Goal: Information Seeking & Learning: Learn about a topic

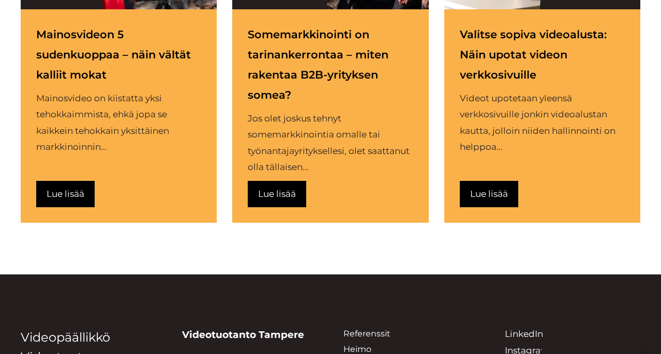
scroll to position [2209, 0]
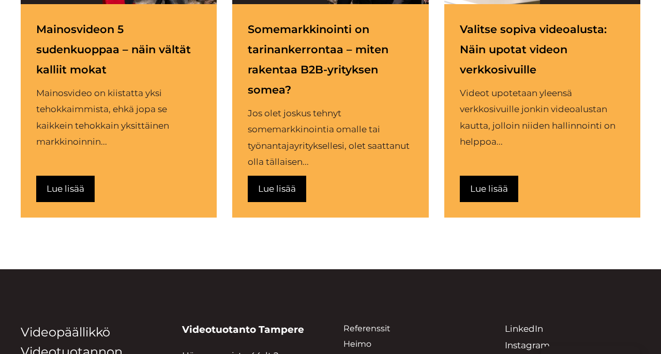
click at [68, 181] on div "Lue lisää" at bounding box center [66, 189] width 38 height 17
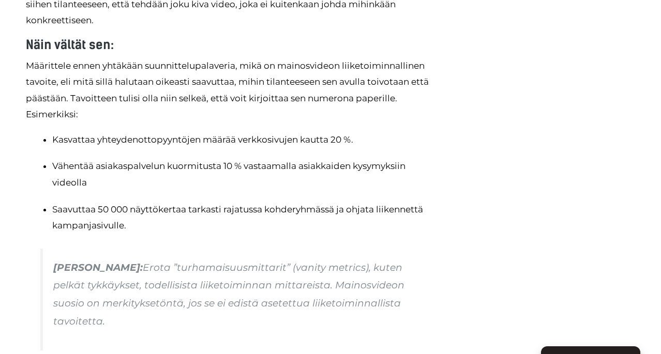
scroll to position [913, 0]
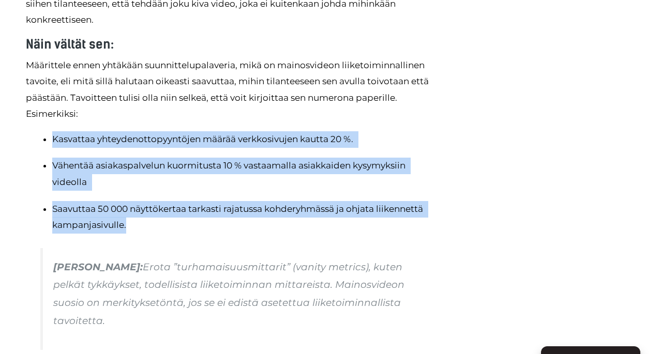
drag, startPoint x: 53, startPoint y: 130, endPoint x: 164, endPoint y: 215, distance: 140.5
click at [164, 215] on ul "Kasvattaa yhteydenottopyyntöjen määrää verkkosivujen kautta 20 %. Vähentää asia…" at bounding box center [243, 182] width 383 height 102
copy ul "Kasvattaa yhteydenottopyyntöjen määrää verkkosivujen kautta 20 %. Vähentää asia…"
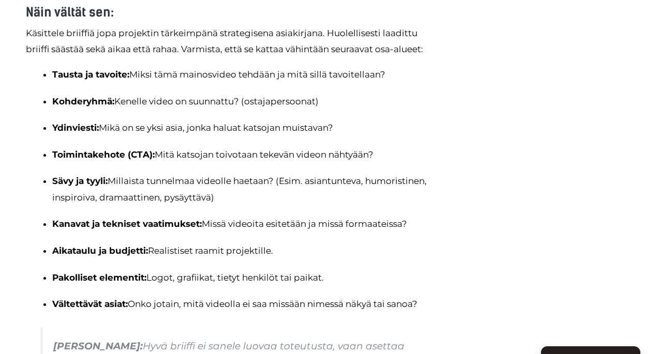
scroll to position [2058, 0]
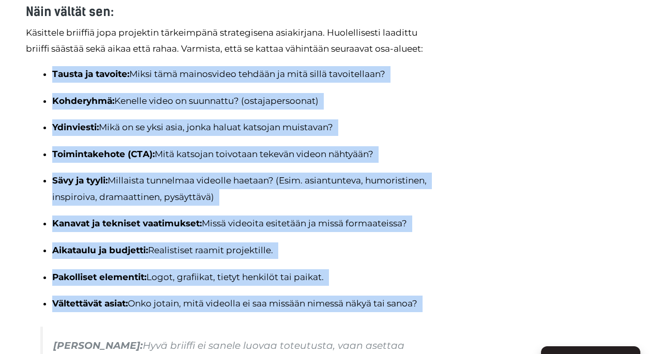
drag, startPoint x: 52, startPoint y: 52, endPoint x: 152, endPoint y: 297, distance: 264.6
click at [152, 297] on div "Briiffi tarkoittaa sitä ohjeistusta ja tietopankkia, jonka annat mainosvideon t…" at bounding box center [230, 122] width 409 height 614
copy ul "Tausta ja tavoite: Miksi tämä mainosvideo tehdään ja mitä sillä tavoitellaan? K…"
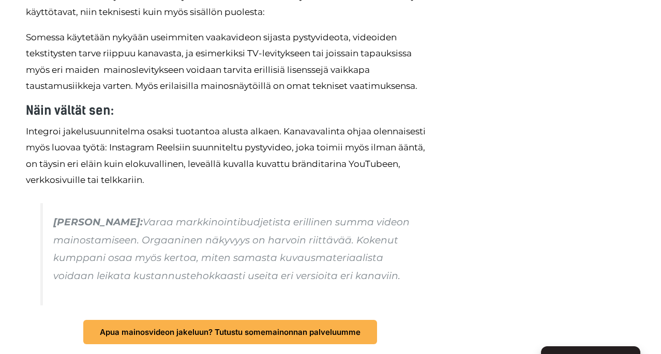
scroll to position [2622, 0]
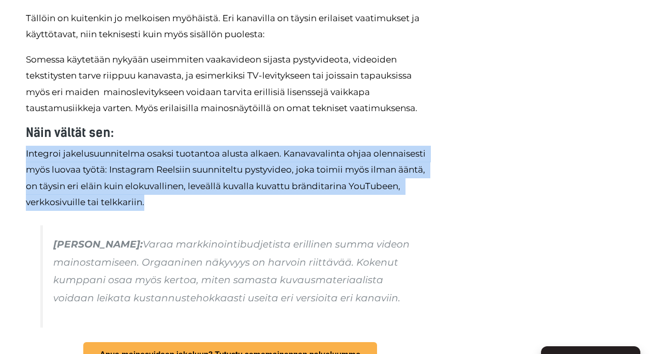
drag, startPoint x: 26, startPoint y: 111, endPoint x: 163, endPoint y: 162, distance: 146.4
click at [163, 162] on p "Integroi jakelusuunnitelma osaksi tuotantoa alusta alkaen. Kanavavalinta ohjaa …" at bounding box center [230, 178] width 409 height 65
copy p "Integroi jakelusuunnitelma osaksi tuotantoa alusta alkaen. Kanavavalinta ohjaa …"
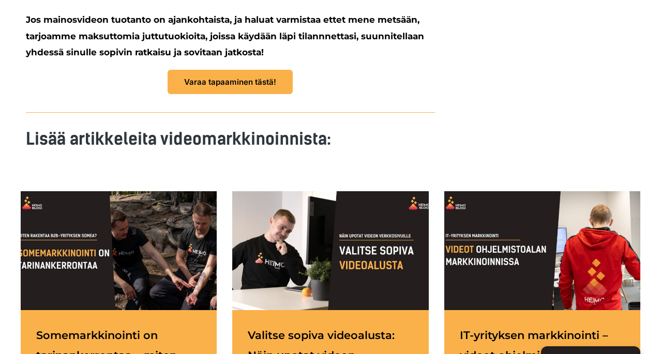
scroll to position [3481, 0]
